Goal: Complete application form

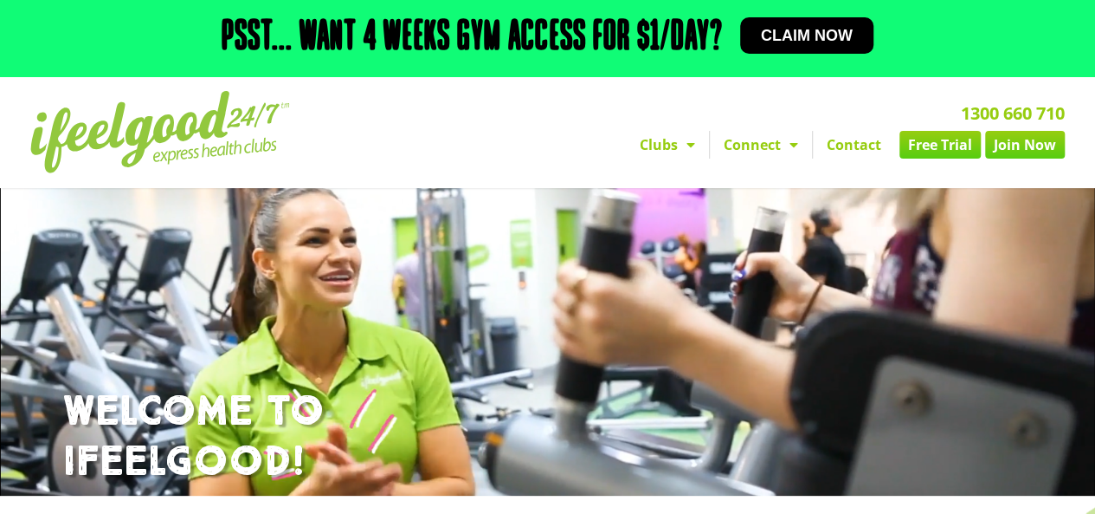
click at [1022, 146] on link "Join Now" at bounding box center [1025, 145] width 80 height 28
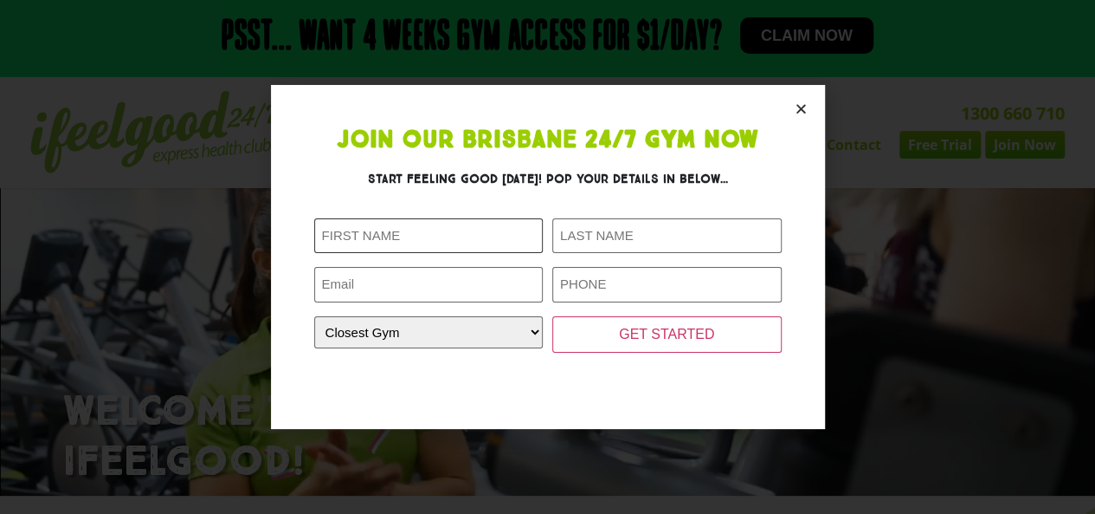
click at [460, 239] on input "First Name (Required)" at bounding box center [428, 236] width 229 height 36
type input "K"
click at [585, 234] on input "Last Name (Required)" at bounding box center [666, 236] width 229 height 36
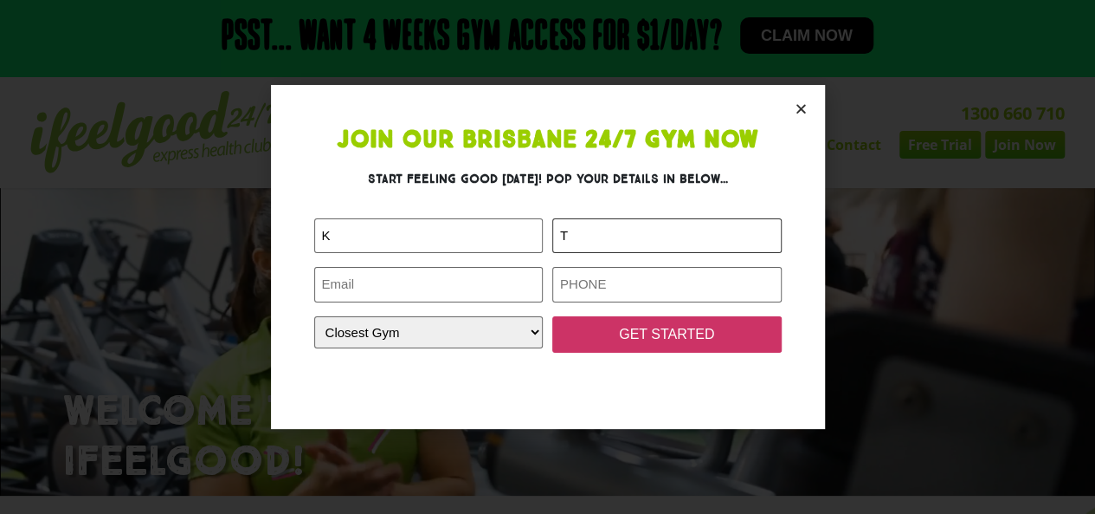
type input "T"
click at [630, 346] on input "GET STARTED" at bounding box center [666, 334] width 229 height 36
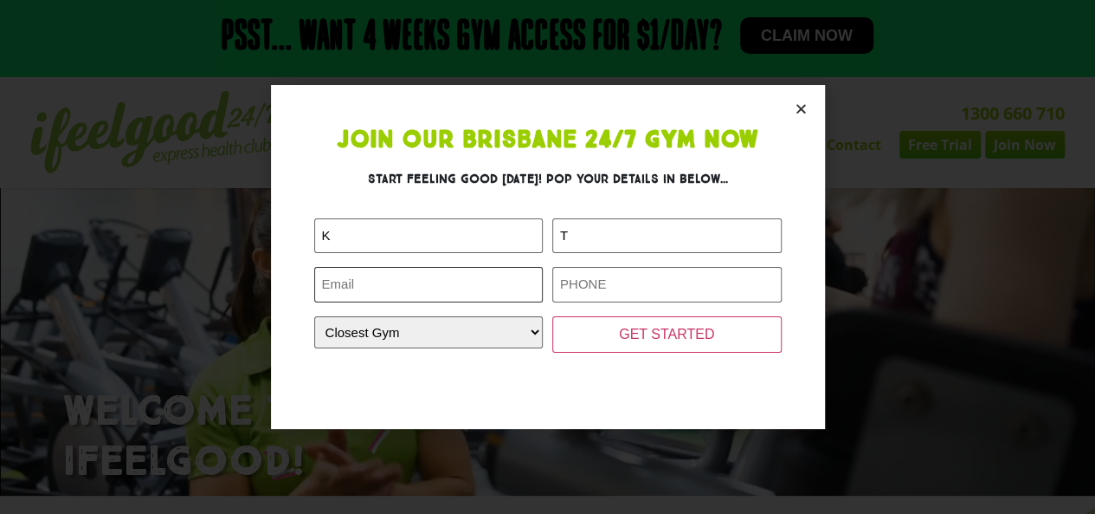
click at [485, 284] on input "Email (Required)" at bounding box center [428, 285] width 229 height 36
type input "[EMAIL_ADDRESS][DOMAIN_NAME]"
click at [573, 283] on input "Phone (Required)" at bounding box center [666, 285] width 229 height 36
click at [789, 111] on section "Join Our Brisbane 24/7 Gym Now Start feeling good [DATE]! Pop your details in b…" at bounding box center [548, 256] width 554 height 343
click at [799, 113] on icon "Close" at bounding box center [801, 108] width 13 height 13
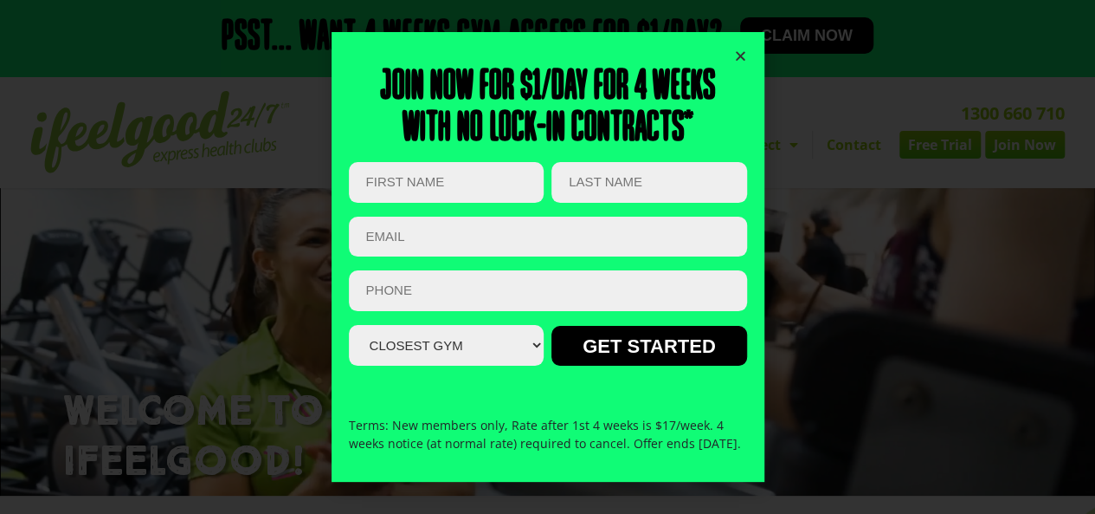
click at [741, 49] on icon "Close" at bounding box center [740, 55] width 13 height 13
